Goal: Task Accomplishment & Management: Use online tool/utility

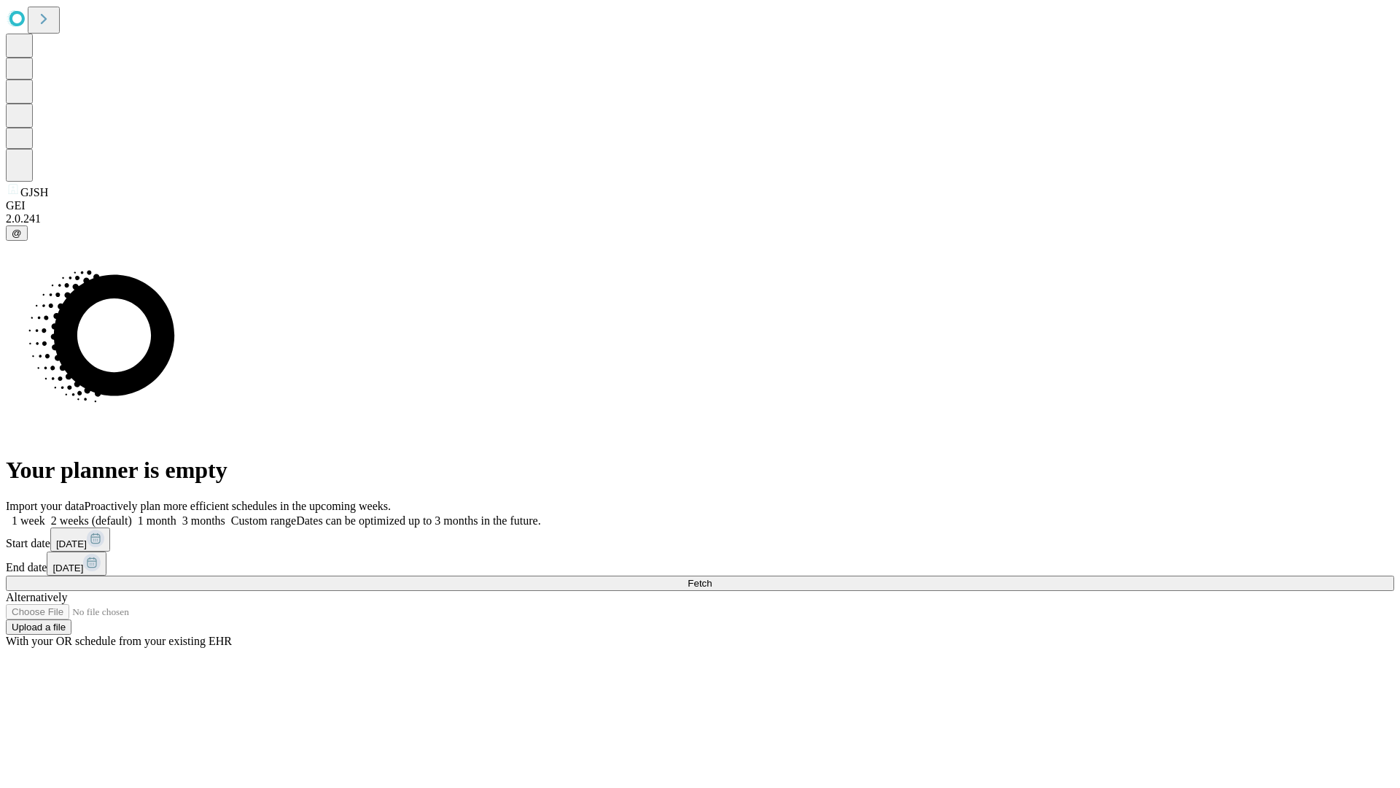
click at [712, 578] on span "Fetch" at bounding box center [700, 583] width 24 height 11
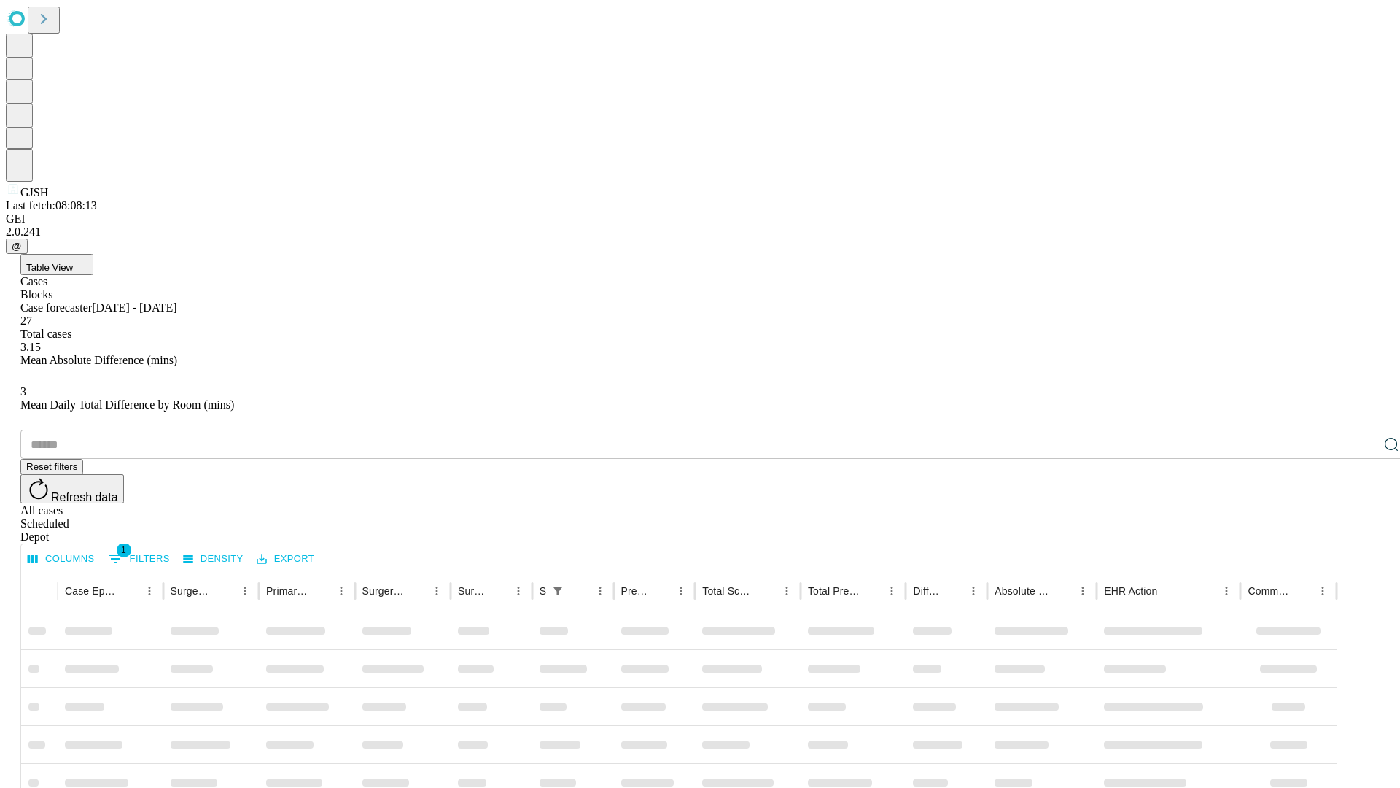
click at [1362, 530] on div "Depot" at bounding box center [714, 536] width 1389 height 13
